Goal: Task Accomplishment & Management: Use online tool/utility

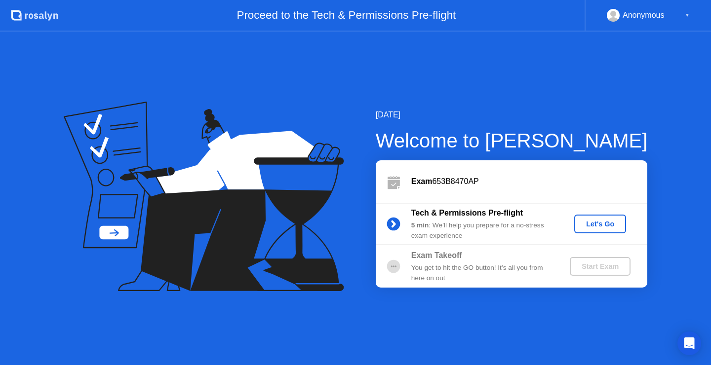
click at [610, 225] on div "Let's Go" at bounding box center [600, 224] width 44 height 8
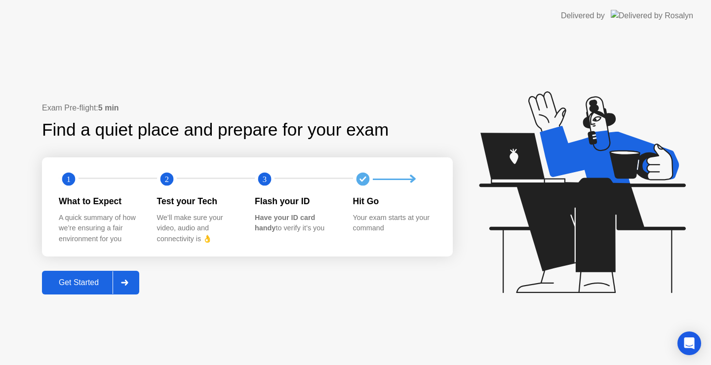
click at [84, 278] on div "Get Started" at bounding box center [79, 282] width 68 height 9
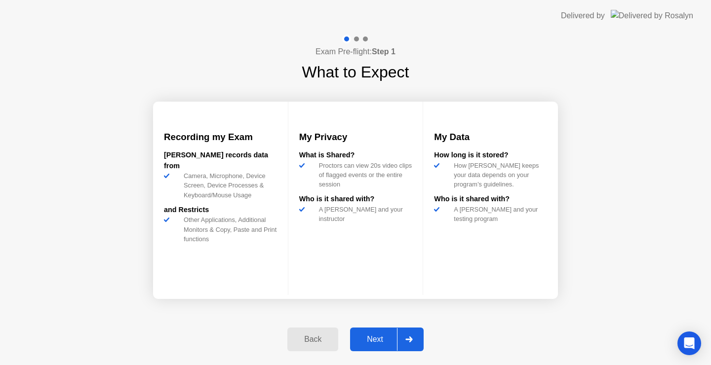
click at [384, 339] on div "Next" at bounding box center [375, 339] width 44 height 9
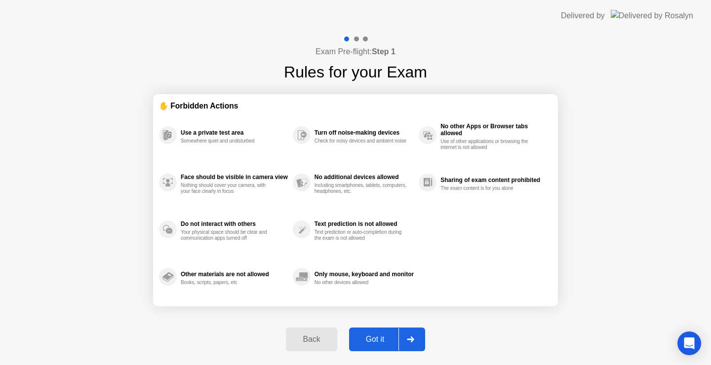
click at [370, 339] on div "Got it" at bounding box center [375, 339] width 46 height 9
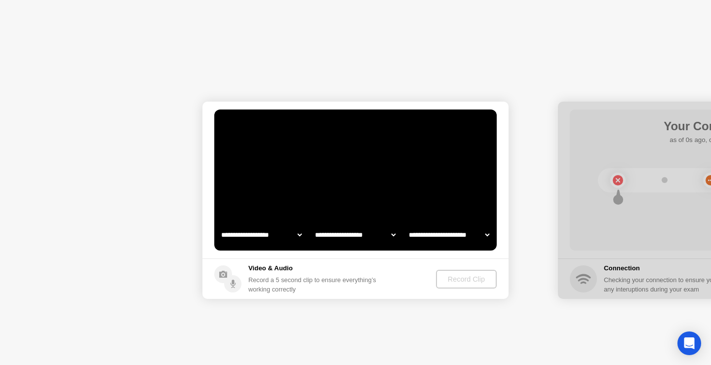
select select "**********"
select select "*******"
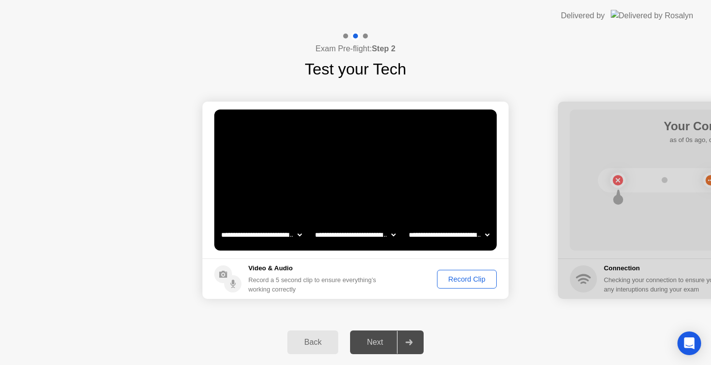
click at [452, 281] on div "Record Clip" at bounding box center [466, 280] width 53 height 8
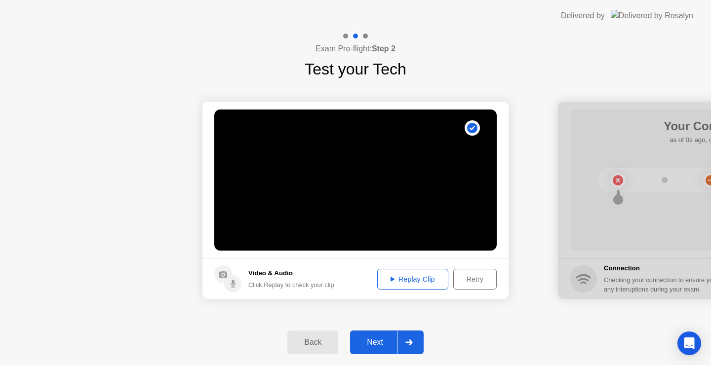
click at [402, 279] on div "Replay Clip" at bounding box center [413, 280] width 64 height 8
click at [377, 341] on div "Next" at bounding box center [375, 342] width 44 height 9
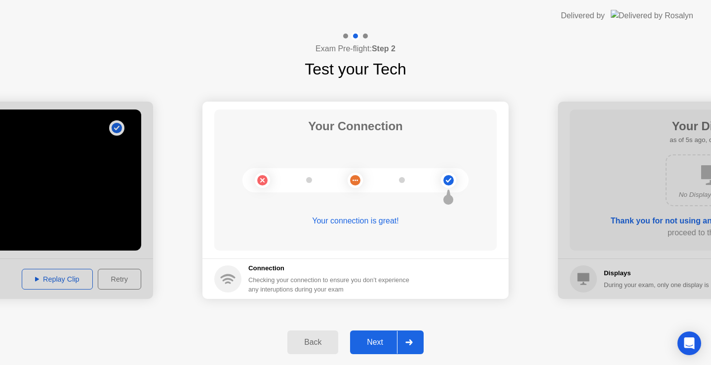
click at [381, 344] on div "Next" at bounding box center [375, 342] width 44 height 9
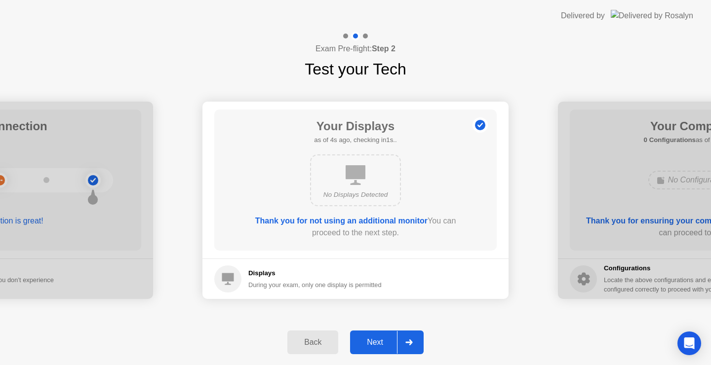
click at [378, 346] on div "Next" at bounding box center [375, 342] width 44 height 9
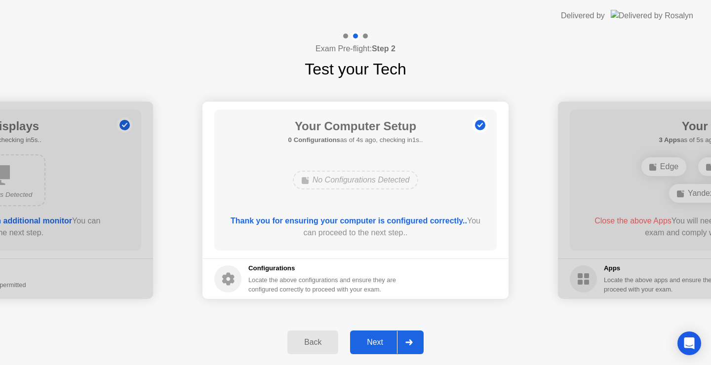
click at [381, 341] on div "Next" at bounding box center [375, 342] width 44 height 9
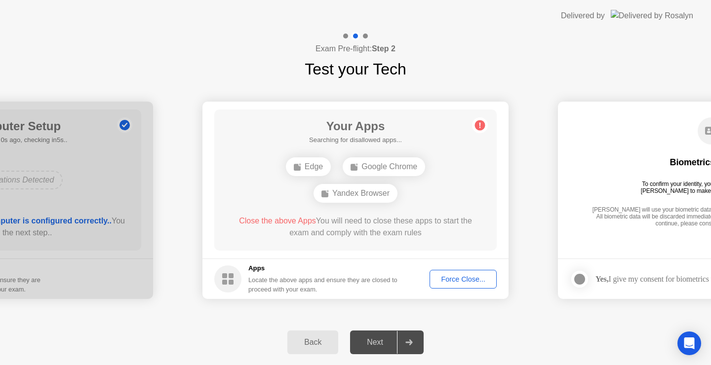
click at [391, 168] on div "Google Chrome" at bounding box center [384, 167] width 82 height 19
click at [374, 164] on div "Google Chrome" at bounding box center [384, 167] width 82 height 19
click at [477, 122] on circle at bounding box center [480, 125] width 10 height 10
click at [358, 165] on div "Google Chrome" at bounding box center [384, 167] width 82 height 19
click at [448, 278] on div "Force Close..." at bounding box center [463, 280] width 60 height 8
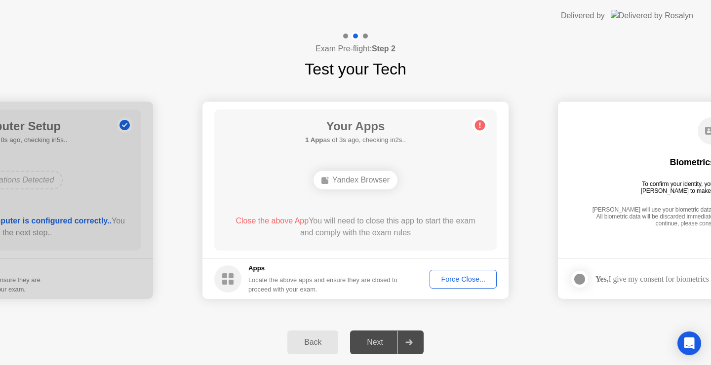
click at [451, 281] on div "Force Close..." at bounding box center [463, 280] width 60 height 8
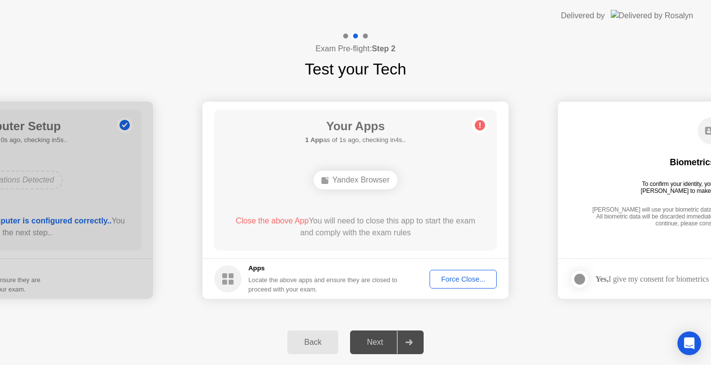
click at [341, 184] on div "Yandex Browser" at bounding box center [356, 180] width 84 height 19
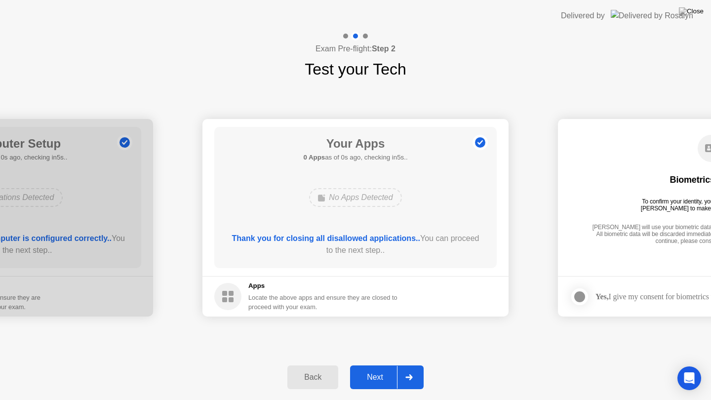
click at [396, 41] on div "Exam Pre-flight: Step 2 Test your Tech" at bounding box center [355, 56] width 711 height 49
click at [383, 365] on div "Next" at bounding box center [375, 377] width 44 height 9
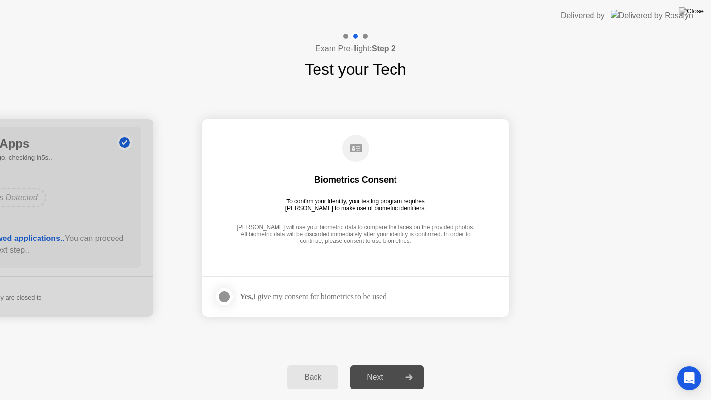
click at [225, 294] on div at bounding box center [224, 297] width 12 height 12
click at [382, 365] on div "Next" at bounding box center [375, 377] width 44 height 9
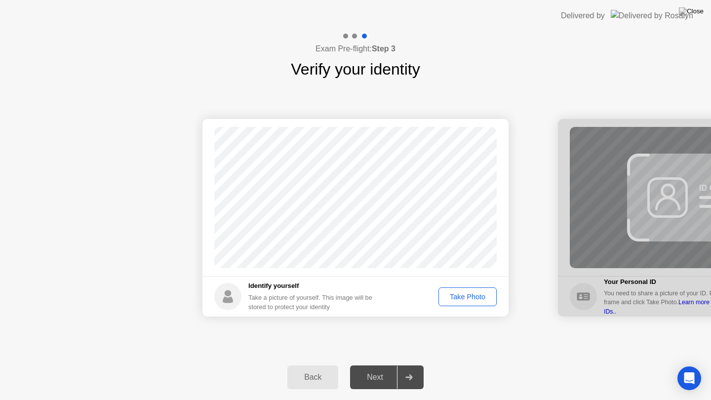
click at [474, 297] on div "Take Photo" at bounding box center [467, 297] width 51 height 8
click at [380, 365] on div "Next" at bounding box center [375, 377] width 44 height 9
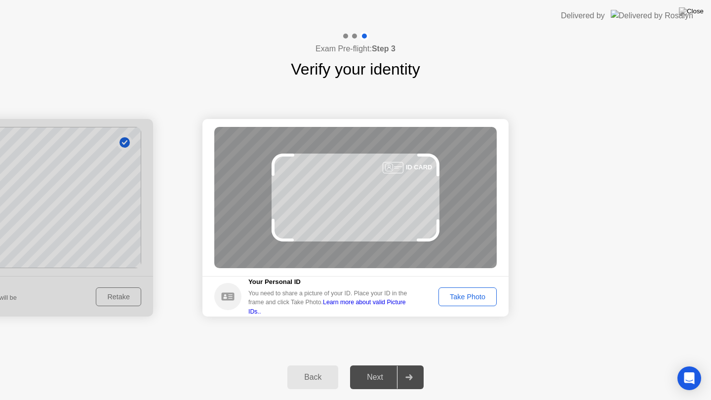
click at [476, 299] on div "Take Photo" at bounding box center [467, 297] width 51 height 8
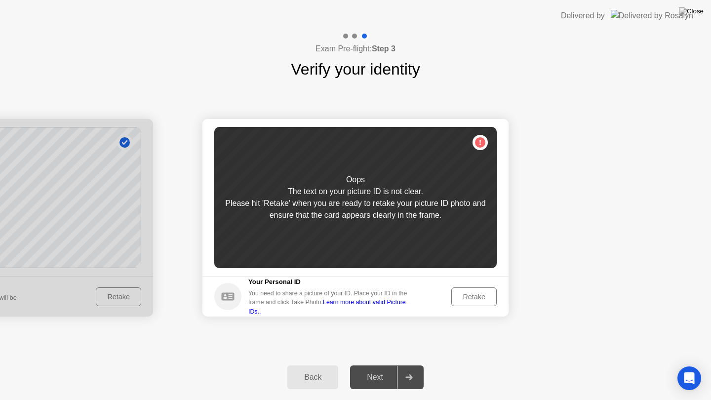
click at [476, 299] on div "Retake" at bounding box center [474, 297] width 39 height 8
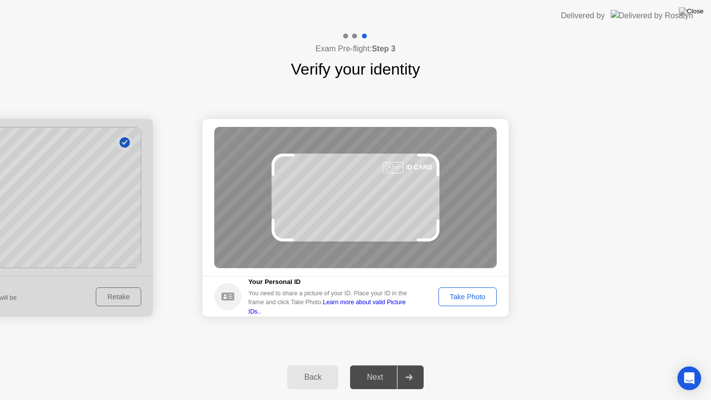
click at [479, 295] on div "Take Photo" at bounding box center [467, 297] width 51 height 8
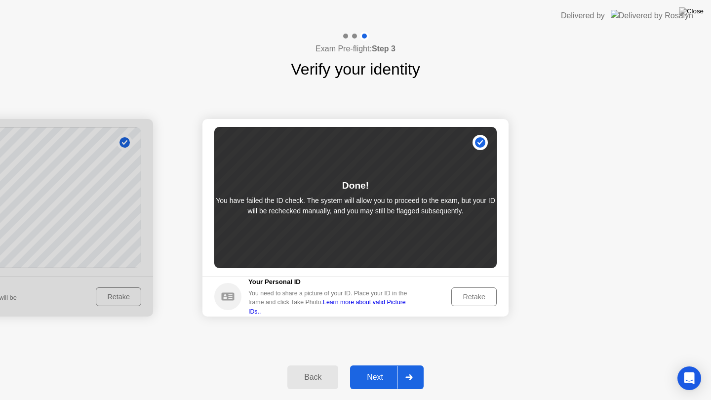
click at [369, 365] on div "Next" at bounding box center [375, 377] width 44 height 9
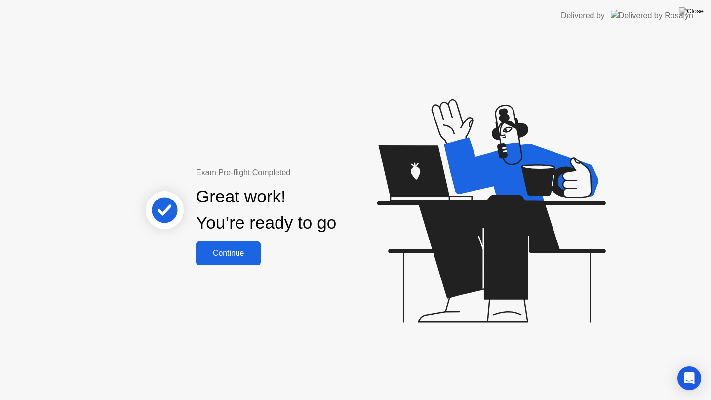
click at [229, 260] on button "Continue" at bounding box center [228, 253] width 65 height 24
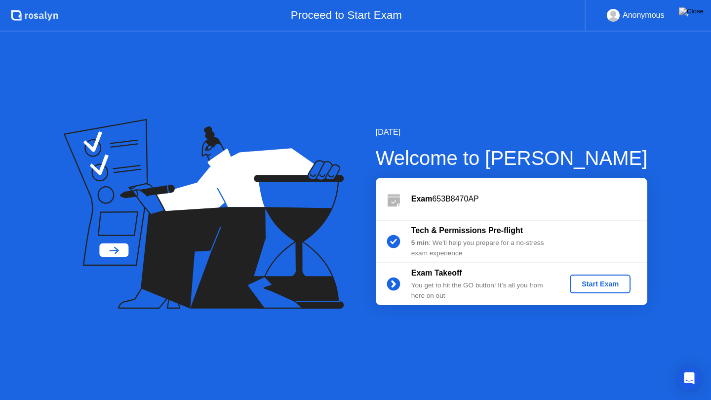
click at [603, 286] on div "Start Exam" at bounding box center [600, 284] width 53 height 8
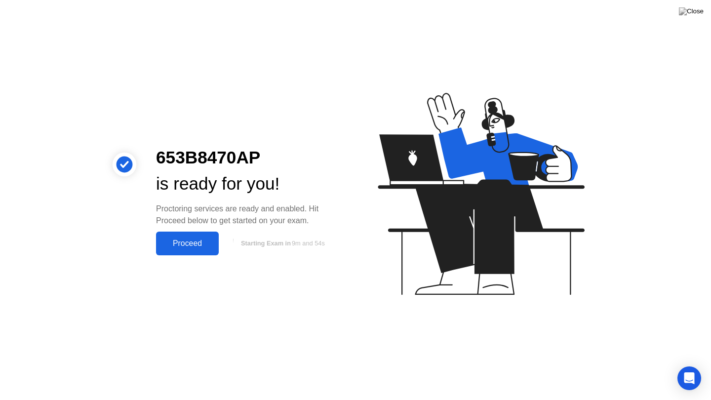
click at [194, 246] on div "Proceed" at bounding box center [187, 243] width 57 height 9
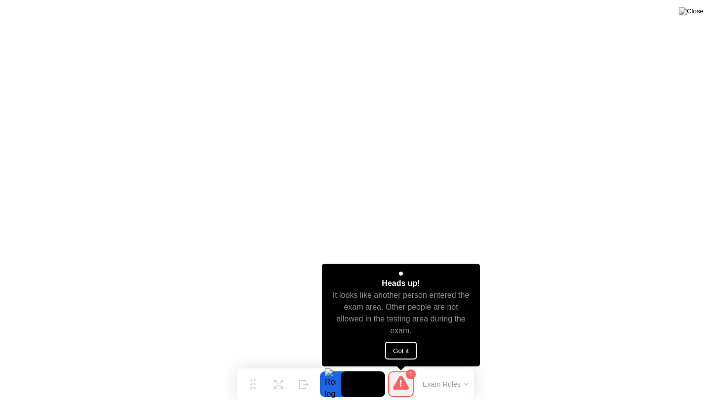
click at [402, 350] on button "Got it" at bounding box center [401, 351] width 32 height 18
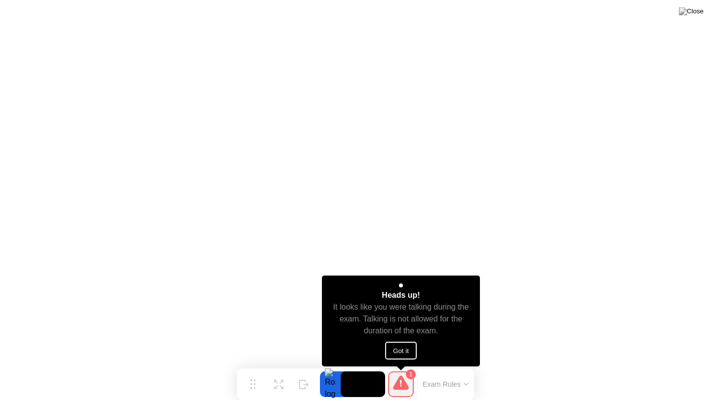
click at [397, 365] on icon at bounding box center [401, 382] width 16 height 14
click at [396, 358] on button "Got it" at bounding box center [401, 351] width 32 height 18
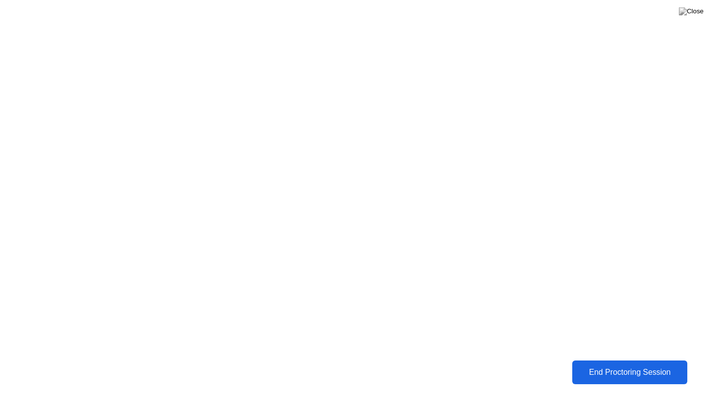
click at [635, 365] on div "End Proctoring Session" at bounding box center [629, 372] width 109 height 9
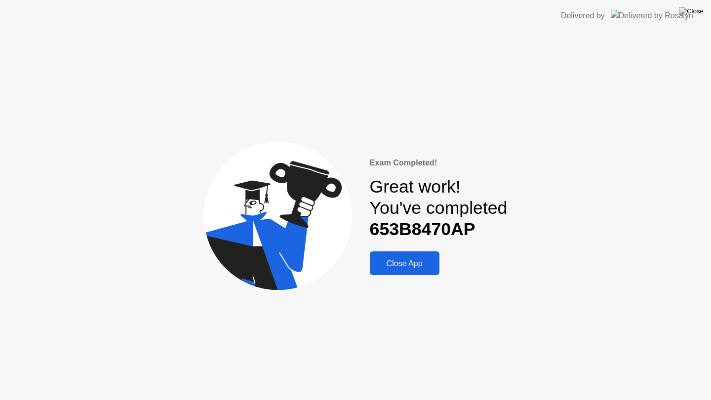
click at [417, 262] on div "Close App" at bounding box center [405, 263] width 64 height 9
